Goal: Task Accomplishment & Management: Complete application form

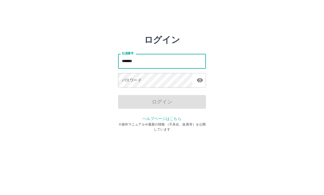
type input "*******"
click at [122, 79] on div "パスワード パスワード" at bounding box center [162, 80] width 88 height 15
click at [128, 83] on div "パスワード パスワード" at bounding box center [162, 80] width 88 height 15
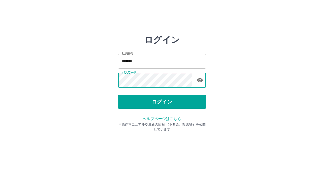
click at [176, 102] on button "ログイン" at bounding box center [162, 102] width 88 height 14
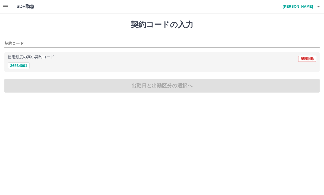
click at [15, 51] on div "契約コード 使用頻度の高い契約コード 履歴削除 36534001" at bounding box center [161, 54] width 315 height 36
click at [14, 43] on input "契約コード" at bounding box center [157, 43] width 307 height 7
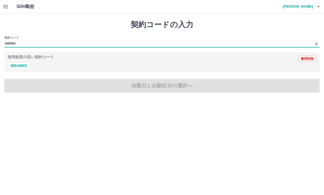
click at [125, 74] on div "契約コードの入力 契約コード 使用頻度の高い契約コード 履歴削除 36534001 出勤日と出勤区分の選択へ" at bounding box center [162, 56] width 324 height 86
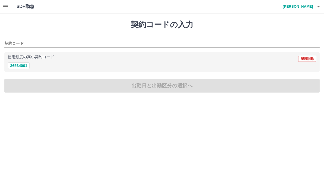
click at [156, 88] on div "契約コードの入力 契約コード 使用頻度の高い契約コード 履歴削除 36534001 出勤日と出勤区分の選択へ" at bounding box center [162, 56] width 324 height 86
click at [23, 64] on button "36534001" at bounding box center [19, 65] width 22 height 7
type input "********"
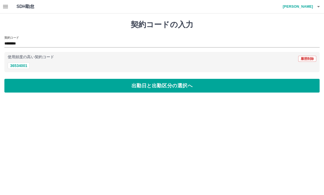
click at [162, 88] on button "出勤日と出勤区分の選択へ" at bounding box center [161, 86] width 315 height 14
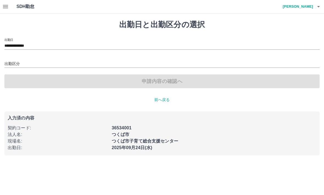
click at [12, 62] on input "出勤区分" at bounding box center [161, 64] width 315 height 7
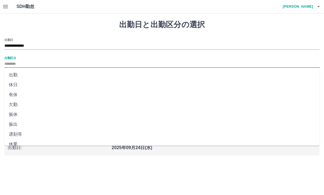
click at [14, 74] on li "出勤" at bounding box center [161, 75] width 315 height 10
type input "**"
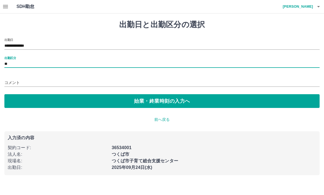
click at [11, 63] on input "**" at bounding box center [161, 64] width 315 height 7
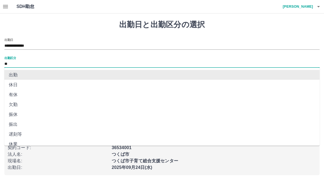
click at [12, 76] on li "出勤" at bounding box center [161, 75] width 315 height 10
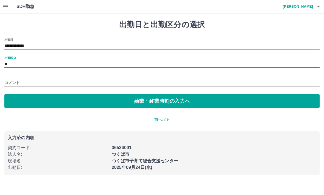
click at [164, 99] on button "始業・終業時刻の入力へ" at bounding box center [161, 101] width 315 height 14
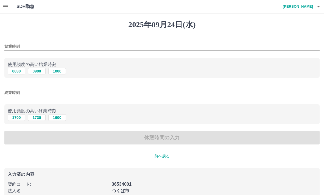
click at [37, 73] on button "0900" at bounding box center [37, 71] width 18 height 7
type input "****"
click at [59, 119] on button "1600" at bounding box center [57, 117] width 18 height 7
type input "****"
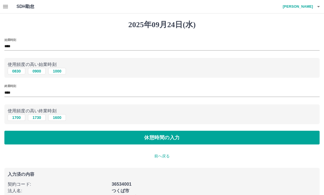
click at [158, 135] on button "休憩時間の入力" at bounding box center [161, 138] width 315 height 14
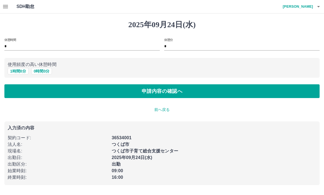
click at [22, 73] on button "1 時間 0 分" at bounding box center [18, 71] width 21 height 7
type input "*"
click at [164, 86] on button "申請内容の確認へ" at bounding box center [161, 91] width 315 height 14
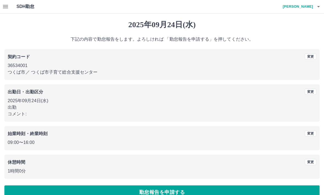
scroll to position [10, 0]
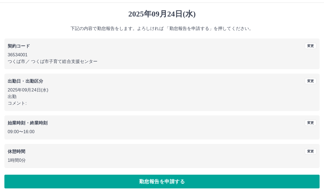
click at [186, 182] on button "勤怠報告を申請する" at bounding box center [161, 182] width 315 height 14
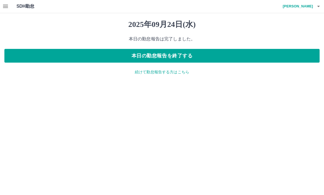
click at [175, 56] on button "本日の勤怠報告を終了する" at bounding box center [161, 56] width 315 height 14
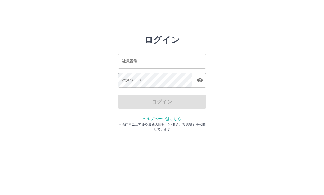
click at [124, 65] on input "社員番号" at bounding box center [162, 61] width 88 height 15
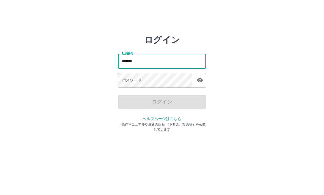
type input "*******"
click at [129, 80] on div "パスワード パスワード" at bounding box center [162, 80] width 88 height 15
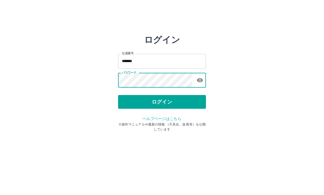
click at [180, 95] on button "ログイン" at bounding box center [162, 102] width 88 height 14
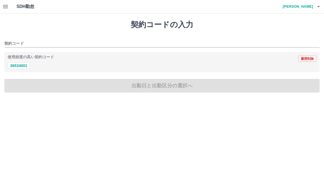
click at [8, 12] on button "button" at bounding box center [5, 6] width 11 height 13
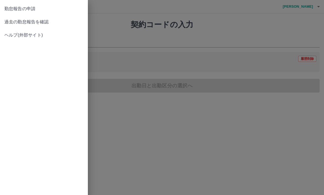
click at [29, 10] on span "勤怠報告の申請" at bounding box center [43, 8] width 79 height 7
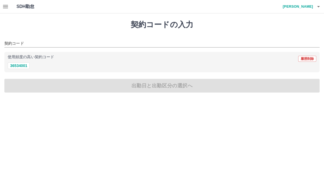
click at [9, 12] on button "button" at bounding box center [5, 6] width 11 height 13
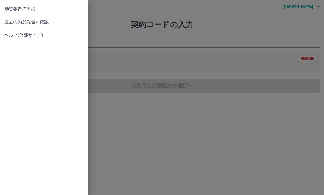
click at [33, 23] on span "過去の勤怠報告を確認" at bounding box center [43, 22] width 79 height 7
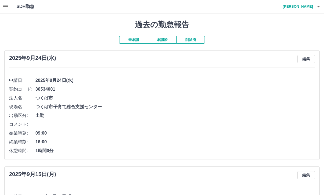
click at [319, 9] on icon "button" at bounding box center [318, 6] width 7 height 7
click at [295, 44] on li "ログアウト" at bounding box center [295, 40] width 49 height 10
